Goal: Navigation & Orientation: Find specific page/section

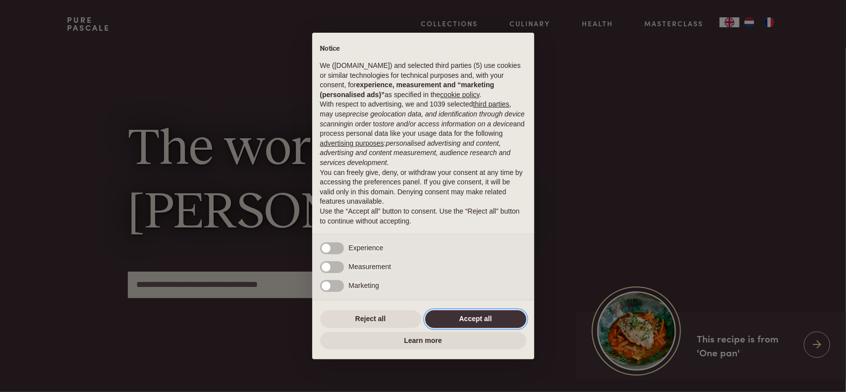
click at [495, 321] on button "Accept all" at bounding box center [475, 319] width 101 height 18
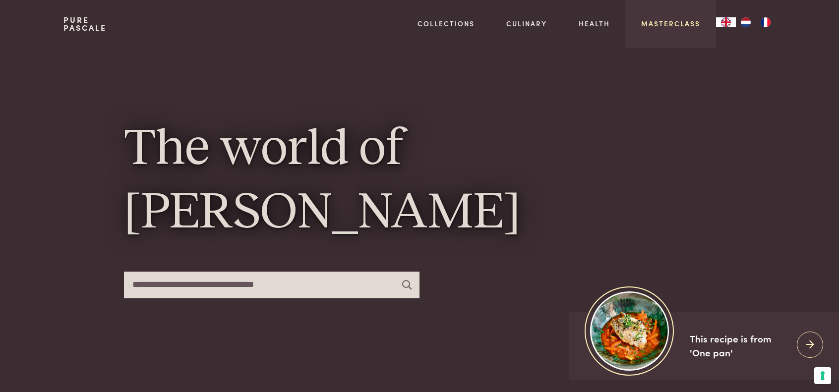
click at [679, 21] on link "Masterclass" at bounding box center [670, 23] width 59 height 10
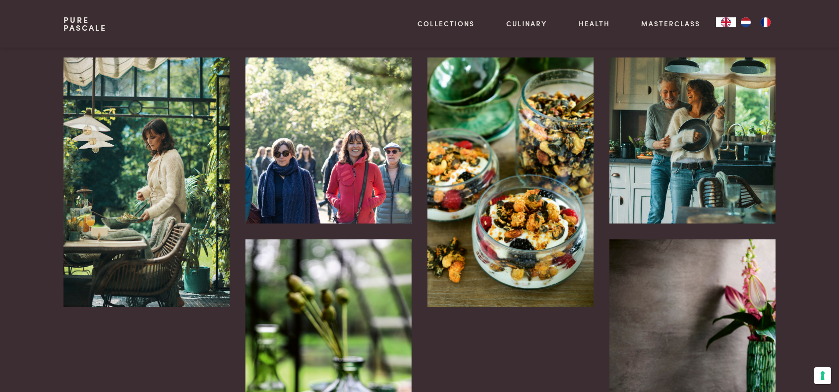
scroll to position [2083, 0]
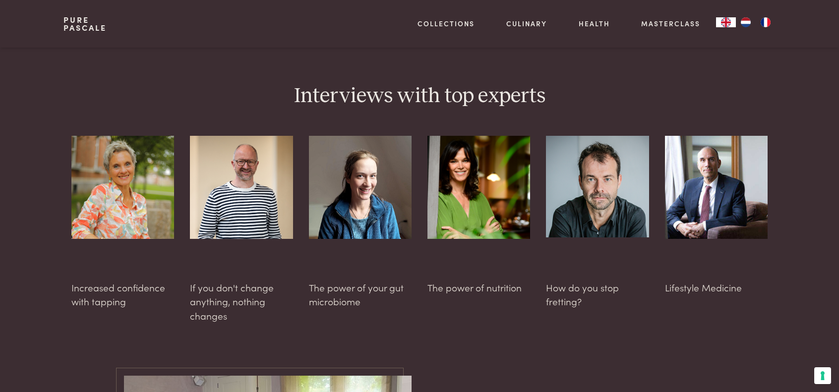
scroll to position [2479, 0]
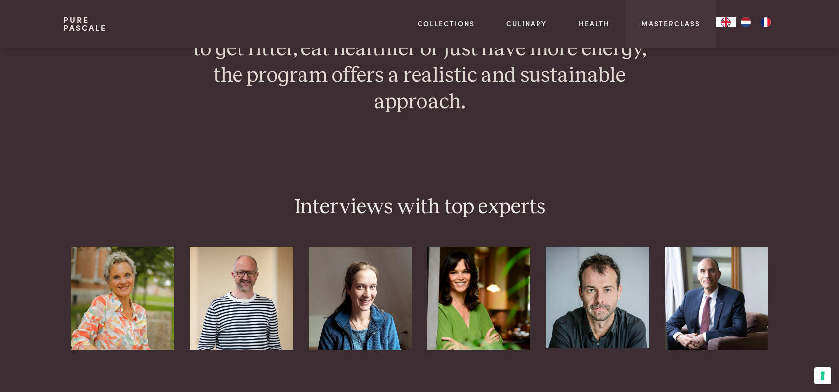
click at [663, 18] on div "Masterclass" at bounding box center [670, 24] width 91 height 48
click at [660, 24] on link "Masterclass" at bounding box center [670, 23] width 59 height 10
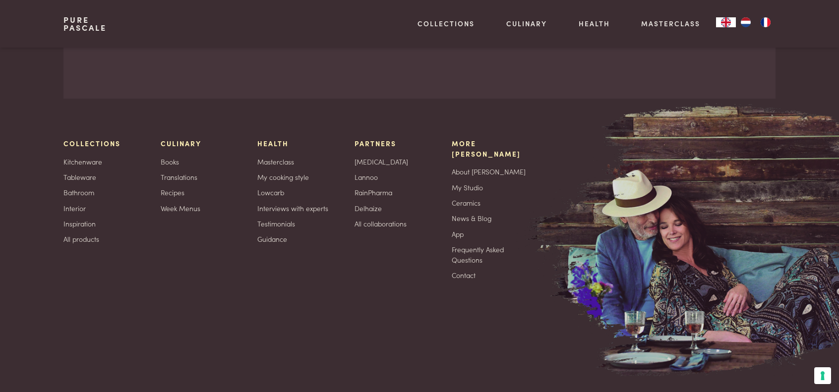
scroll to position [3472, 0]
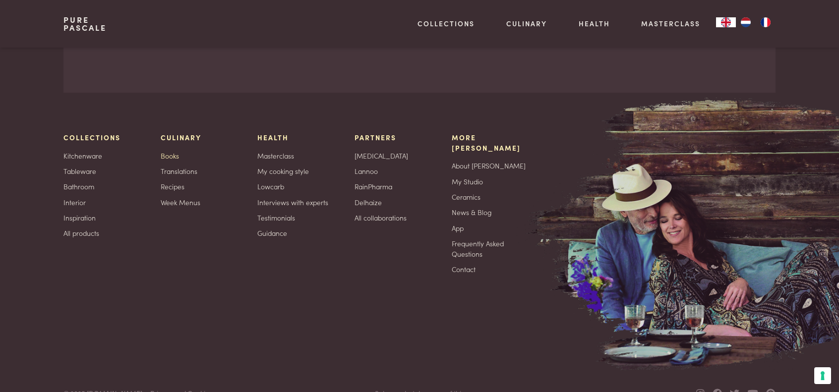
click at [173, 151] on link "Books" at bounding box center [170, 156] width 18 height 10
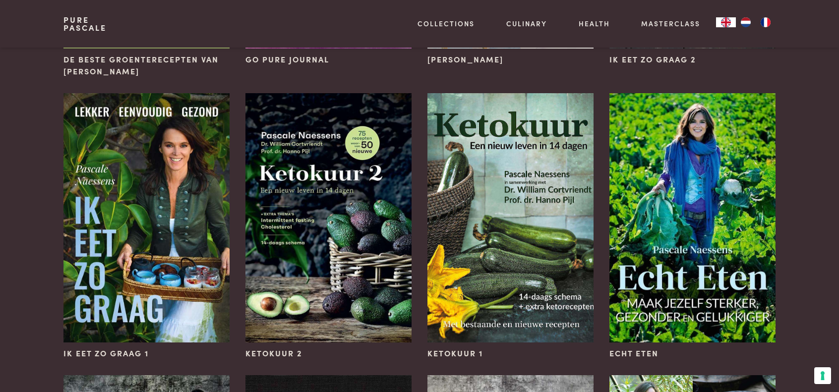
scroll to position [694, 0]
